Goal: Task Accomplishment & Management: Manage account settings

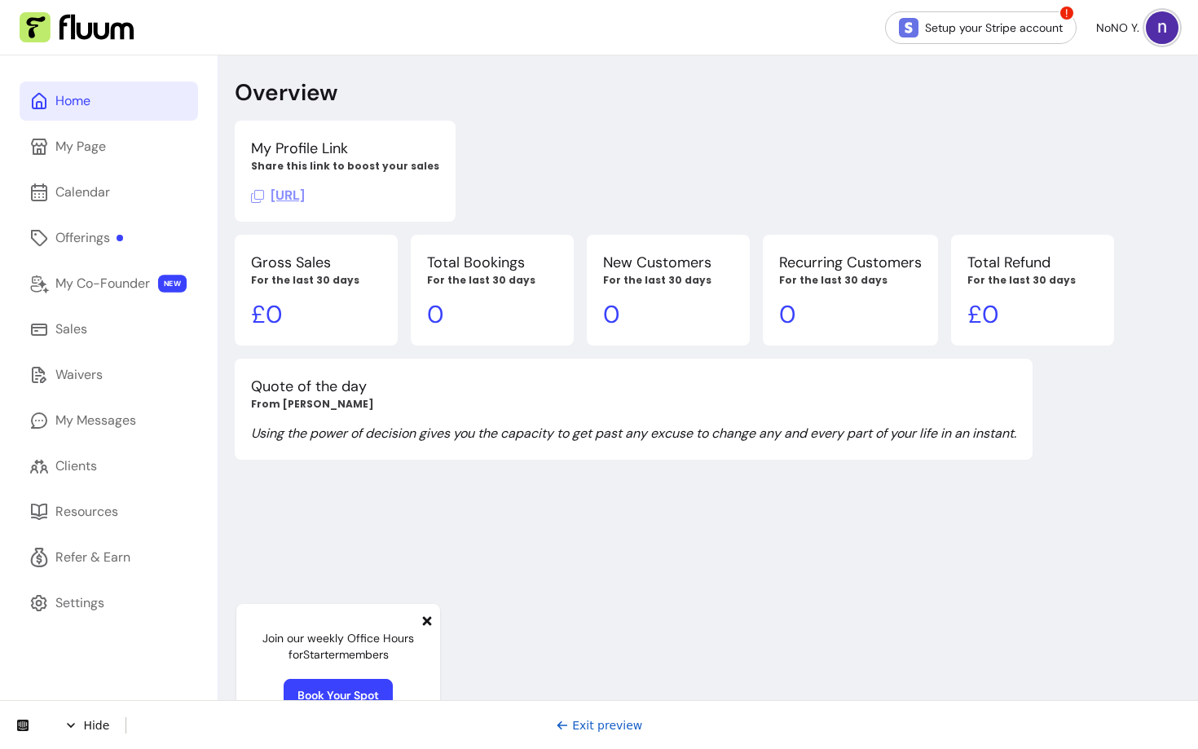
click at [1071, 192] on div "My Profile Link Share this link to boost your sales https://fluum.ai/gaha" at bounding box center [674, 171] width 879 height 101
